Goal: Complete application form

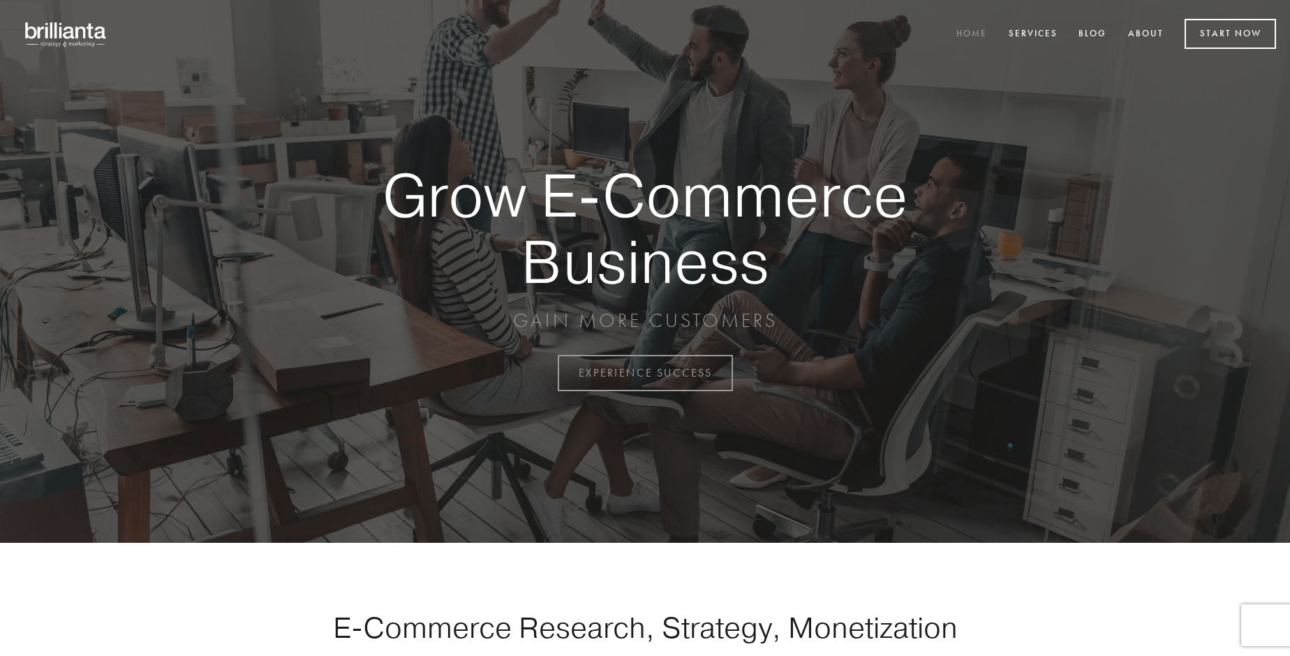
scroll to position [3660, 0]
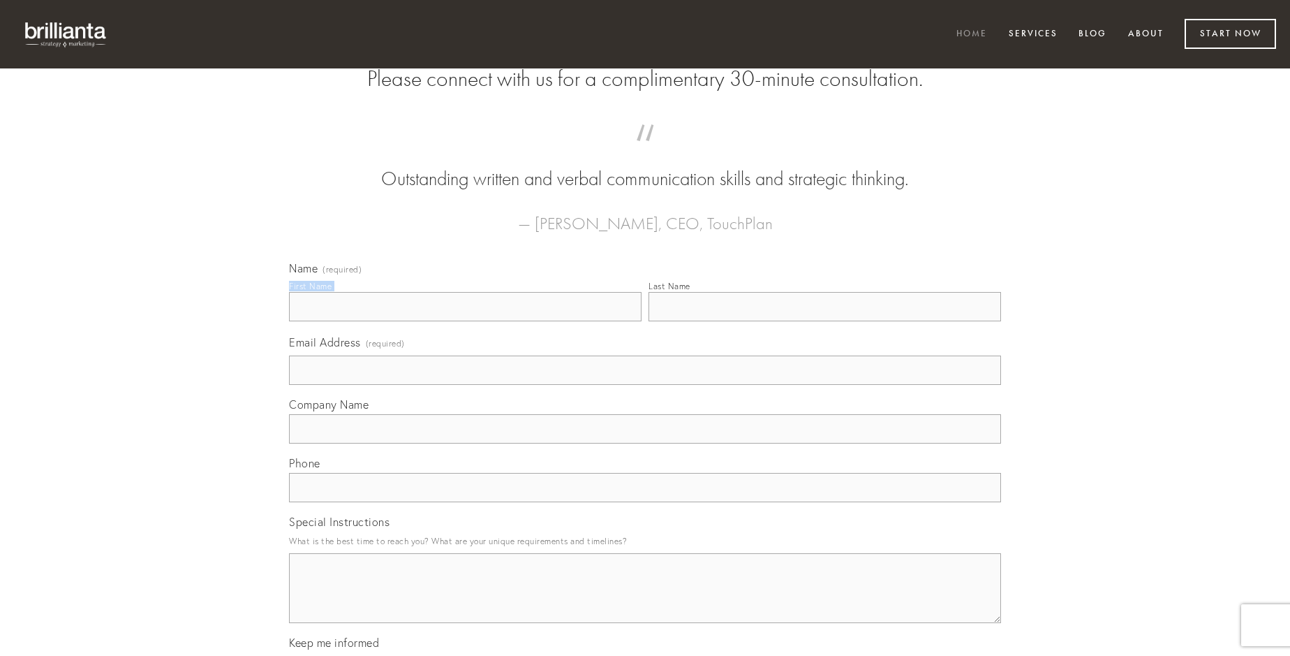
type input "[PERSON_NAME]"
click at [825, 321] on input "Last Name" at bounding box center [825, 306] width 353 height 29
type input "[PERSON_NAME]"
click at [645, 385] on input "Email Address (required)" at bounding box center [645, 369] width 712 height 29
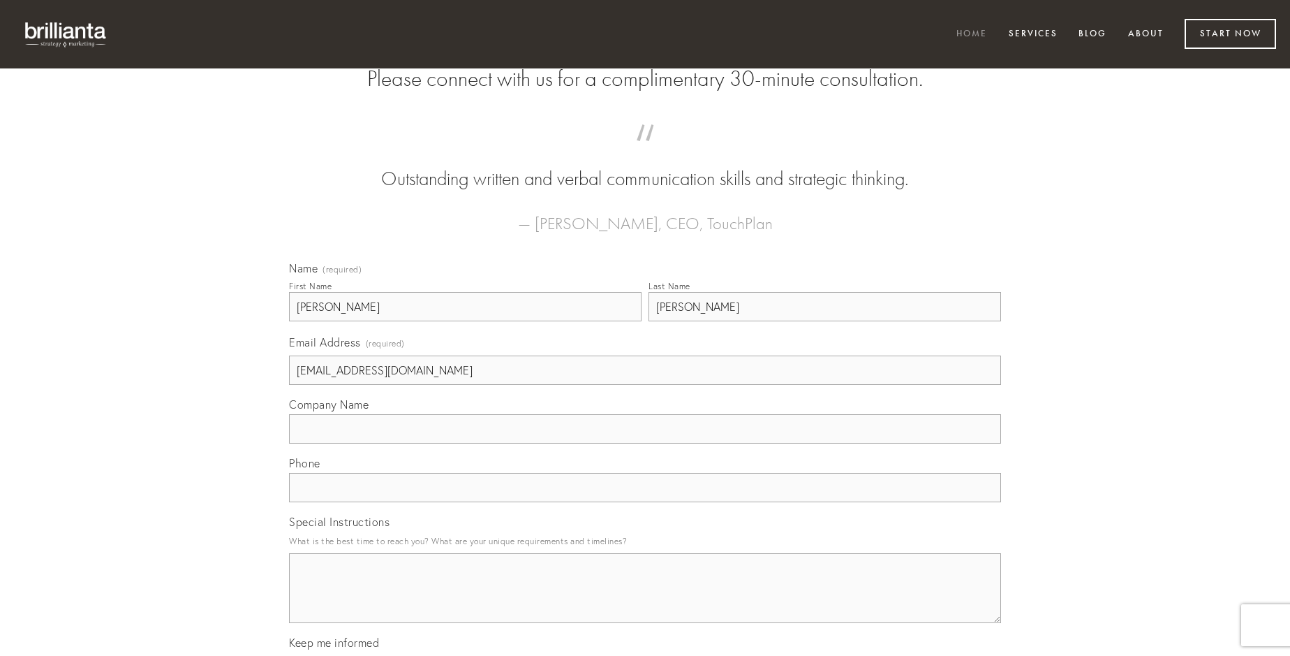
type input "[EMAIL_ADDRESS][DOMAIN_NAME]"
click at [645, 443] on input "Company Name" at bounding box center [645, 428] width 712 height 29
type input "caelestis"
click at [645, 502] on input "text" at bounding box center [645, 487] width 712 height 29
click at [645, 601] on textarea "Special Instructions" at bounding box center [645, 588] width 712 height 70
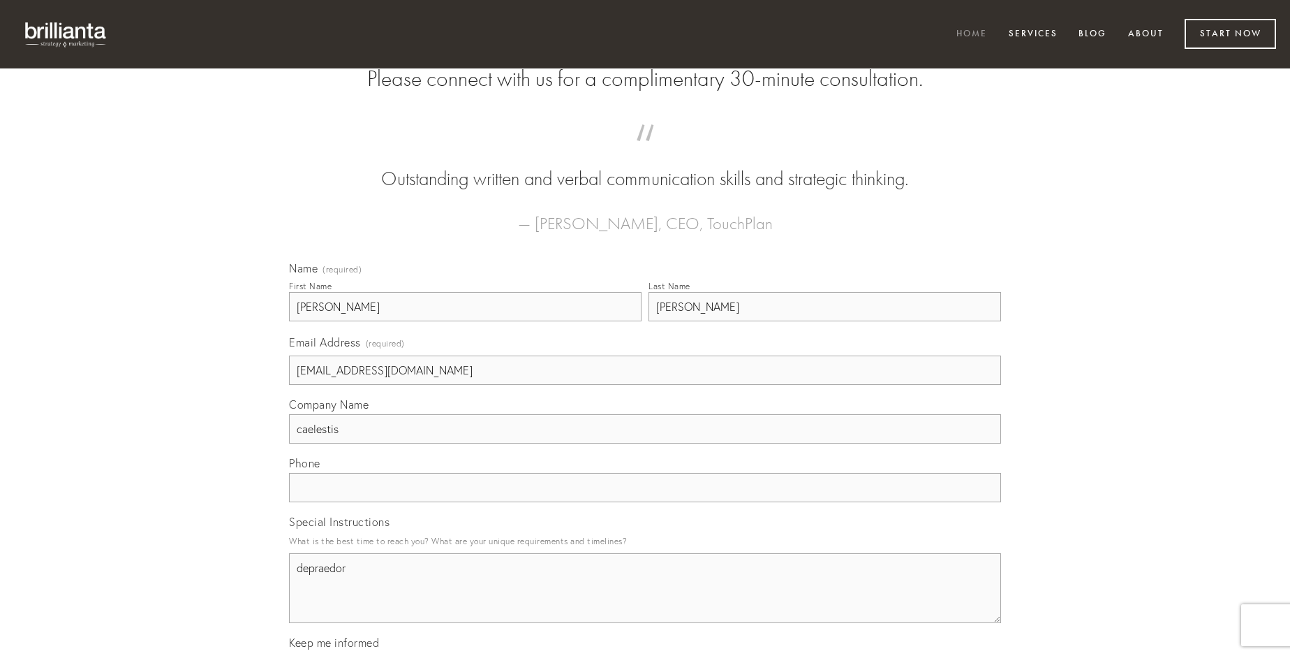
type textarea "depraedor"
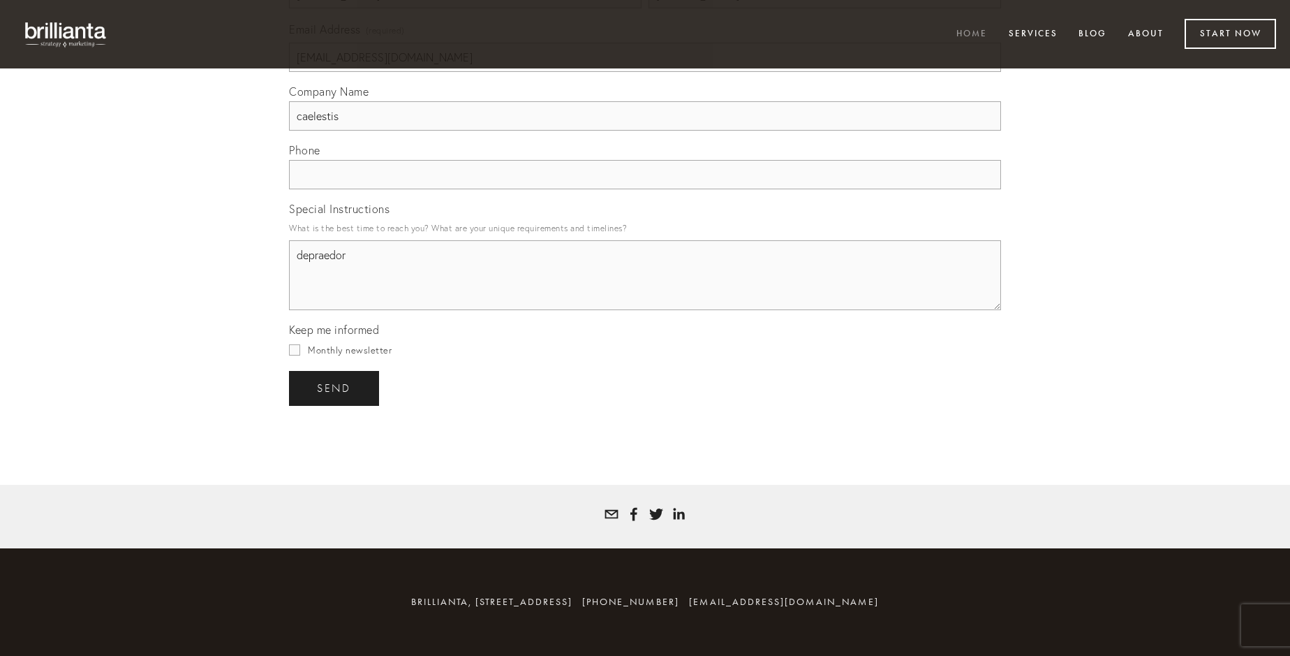
click at [335, 388] on span "send" at bounding box center [334, 388] width 34 height 13
